Goal: Task Accomplishment & Management: Complete application form

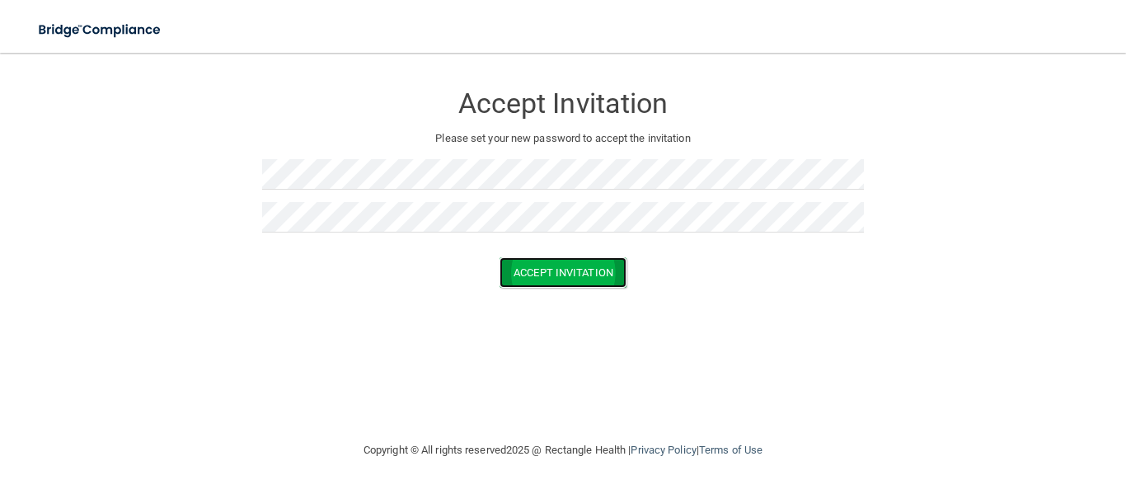
click at [546, 279] on button "Accept Invitation" at bounding box center [563, 272] width 127 height 31
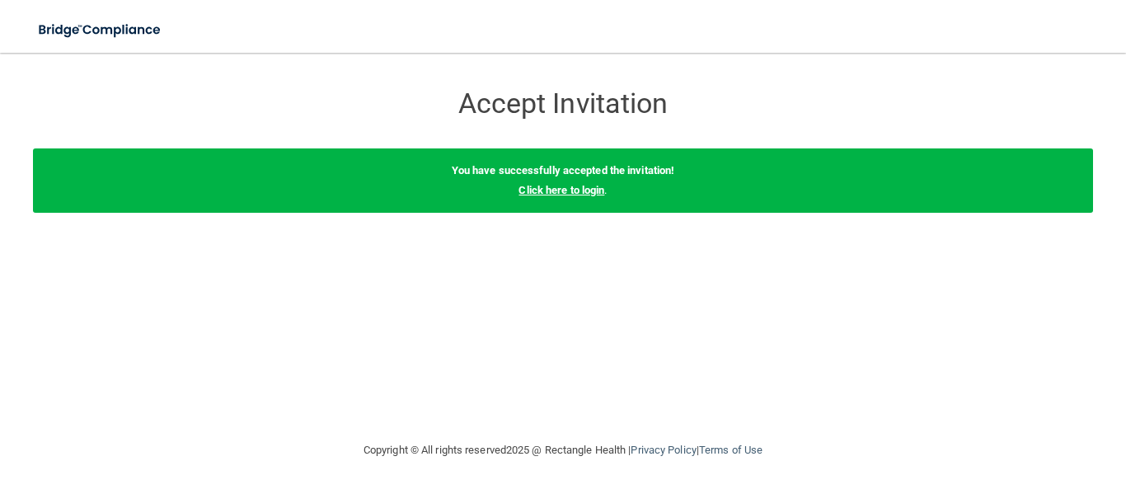
click at [580, 189] on link "Click here to login" at bounding box center [562, 190] width 86 height 12
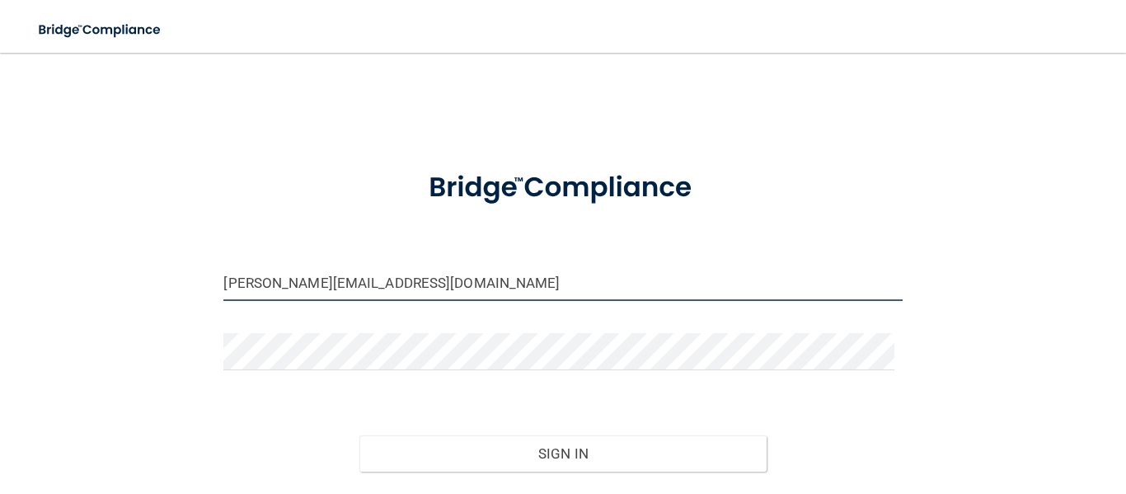
click at [369, 288] on input "[PERSON_NAME][EMAIL_ADDRESS][DOMAIN_NAME]" at bounding box center [562, 282] width 679 height 37
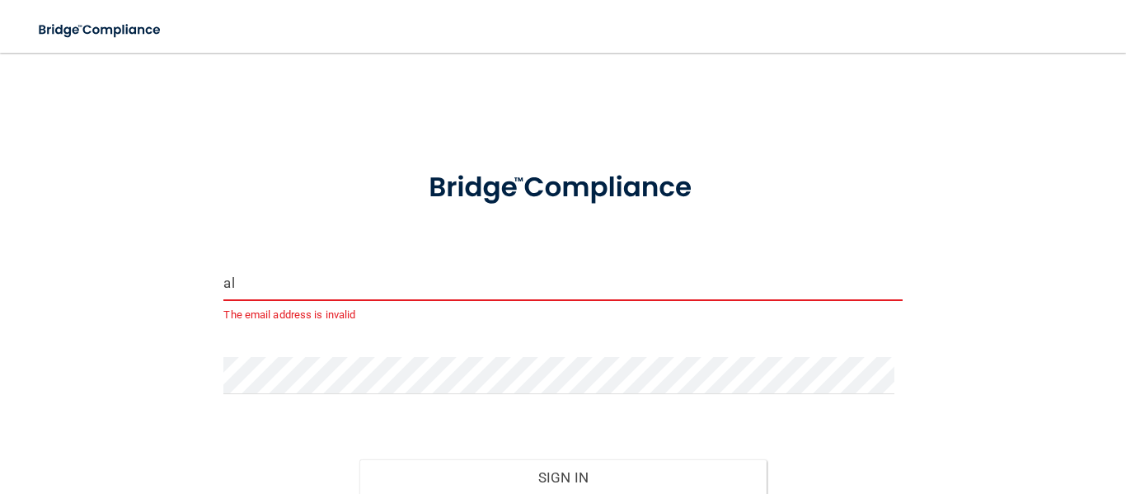
type input "a"
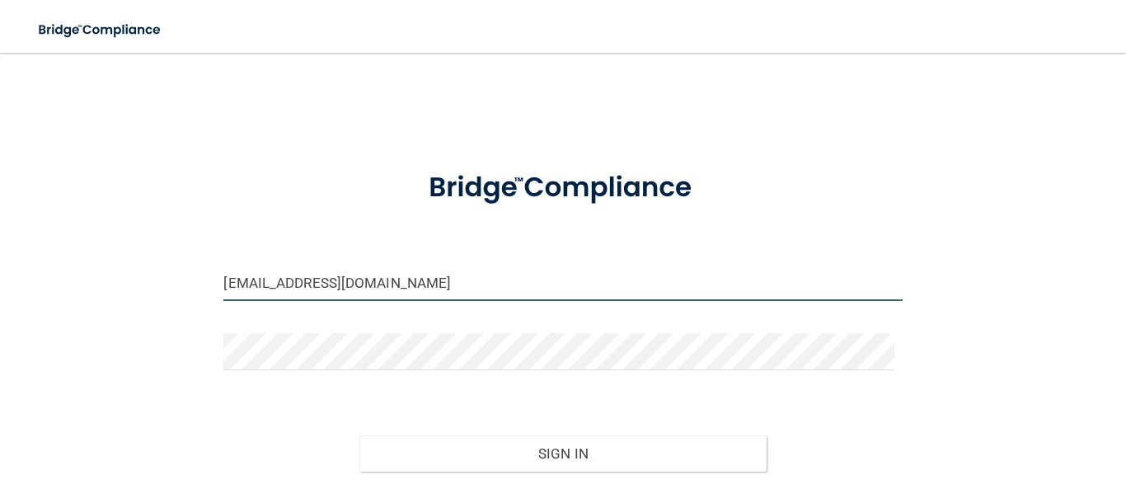
type input "[EMAIL_ADDRESS][DOMAIN_NAME]"
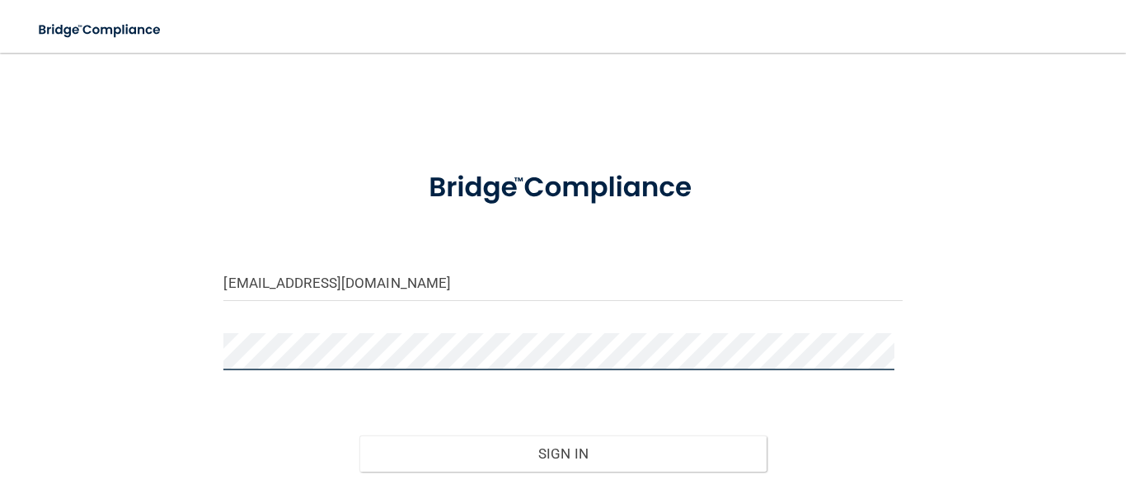
click at [359, 435] on button "Sign In" at bounding box center [562, 453] width 407 height 36
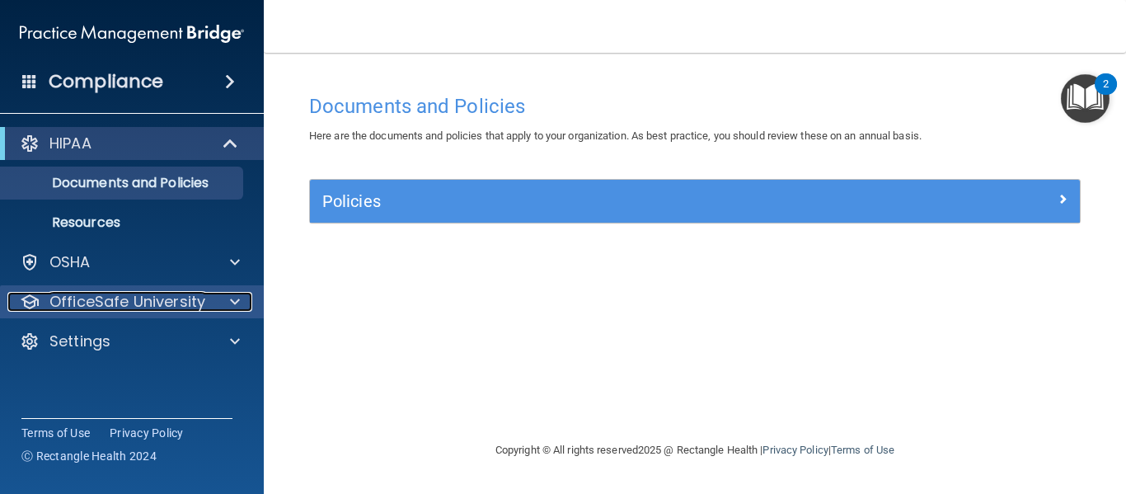
click at [235, 305] on span at bounding box center [235, 302] width 10 height 20
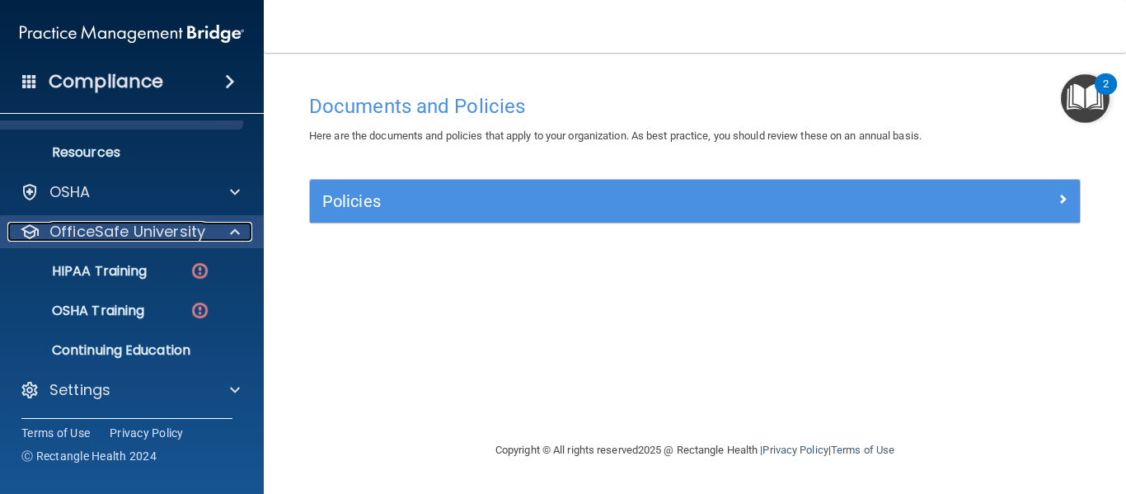
scroll to position [72, 0]
